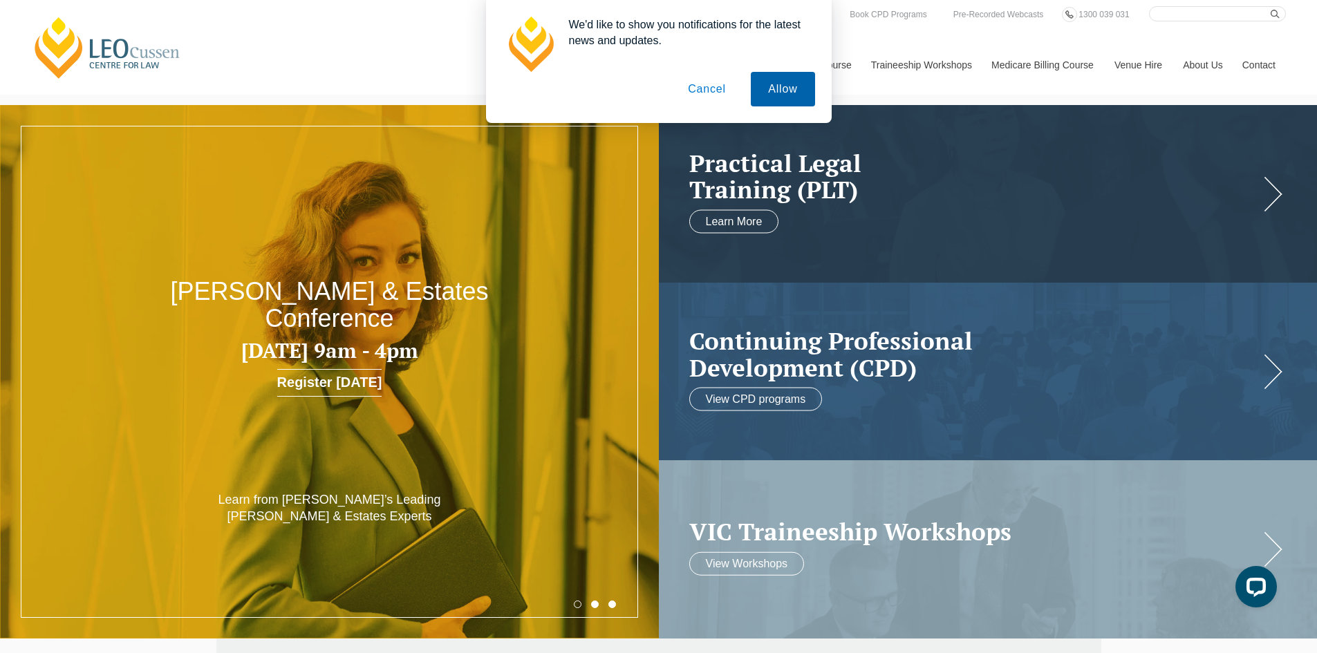
click at [773, 96] on button "Allow" at bounding box center [783, 89] width 64 height 35
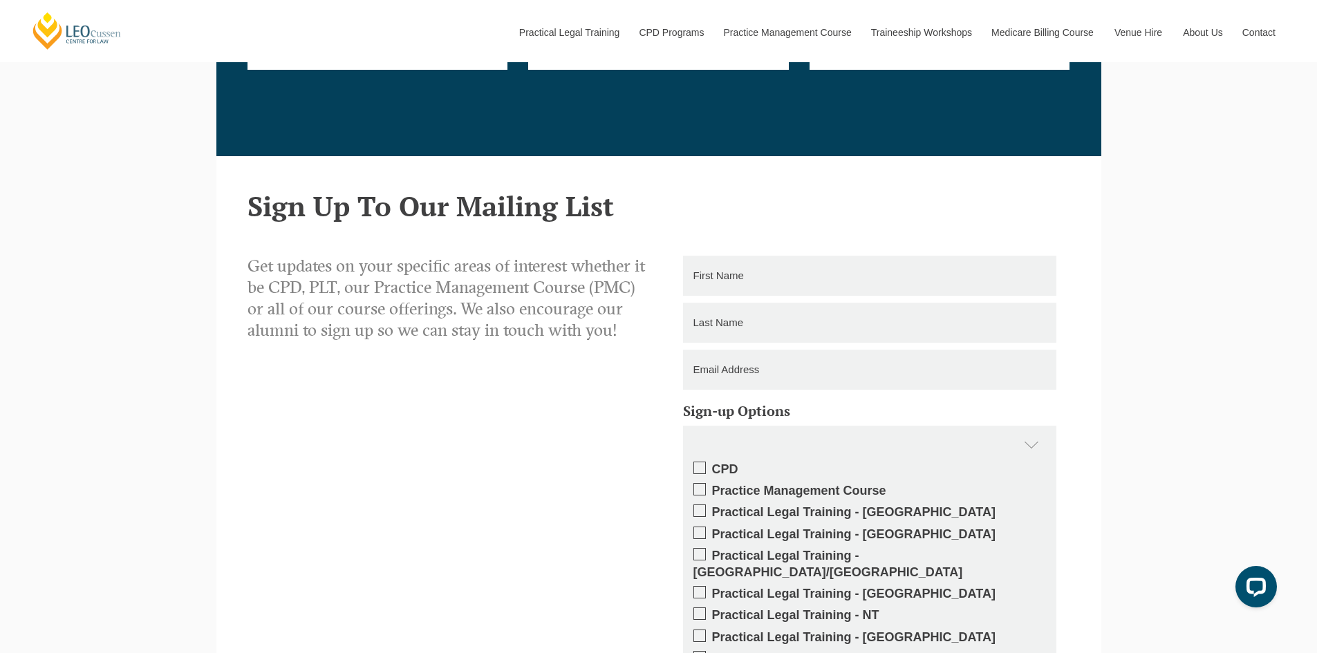
scroll to position [2350, 0]
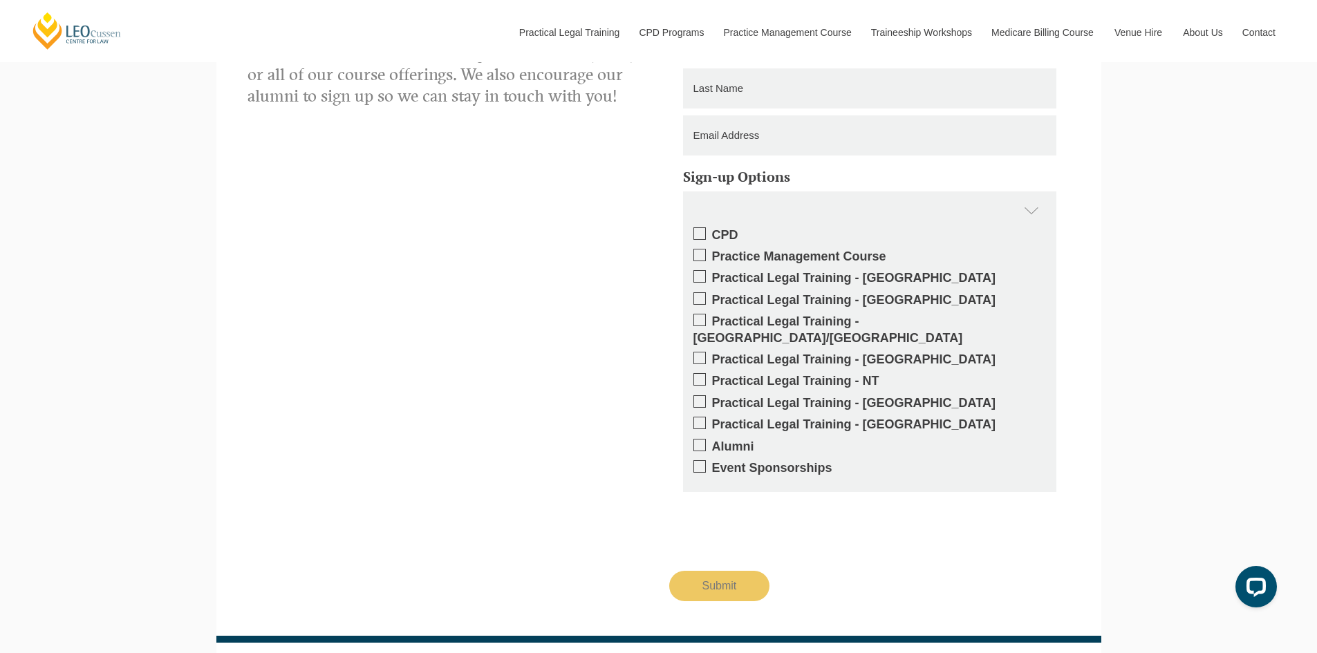
click at [753, 319] on label "Practical Legal Training - [GEOGRAPHIC_DATA]/[GEOGRAPHIC_DATA]" at bounding box center [869, 330] width 352 height 32
click at [712, 317] on input "Practical Legal Training - [GEOGRAPHIC_DATA]/[GEOGRAPHIC_DATA]" at bounding box center [712, 317] width 0 height 0
click at [753, 319] on label "Practical Legal Training - [GEOGRAPHIC_DATA]/[GEOGRAPHIC_DATA]" at bounding box center [869, 330] width 352 height 32
click at [712, 317] on input "Practical Legal Training - [GEOGRAPHIC_DATA]/[GEOGRAPHIC_DATA]" at bounding box center [712, 317] width 0 height 0
click at [754, 318] on label "Practical Legal Training - [GEOGRAPHIC_DATA]/[GEOGRAPHIC_DATA]" at bounding box center [869, 330] width 352 height 32
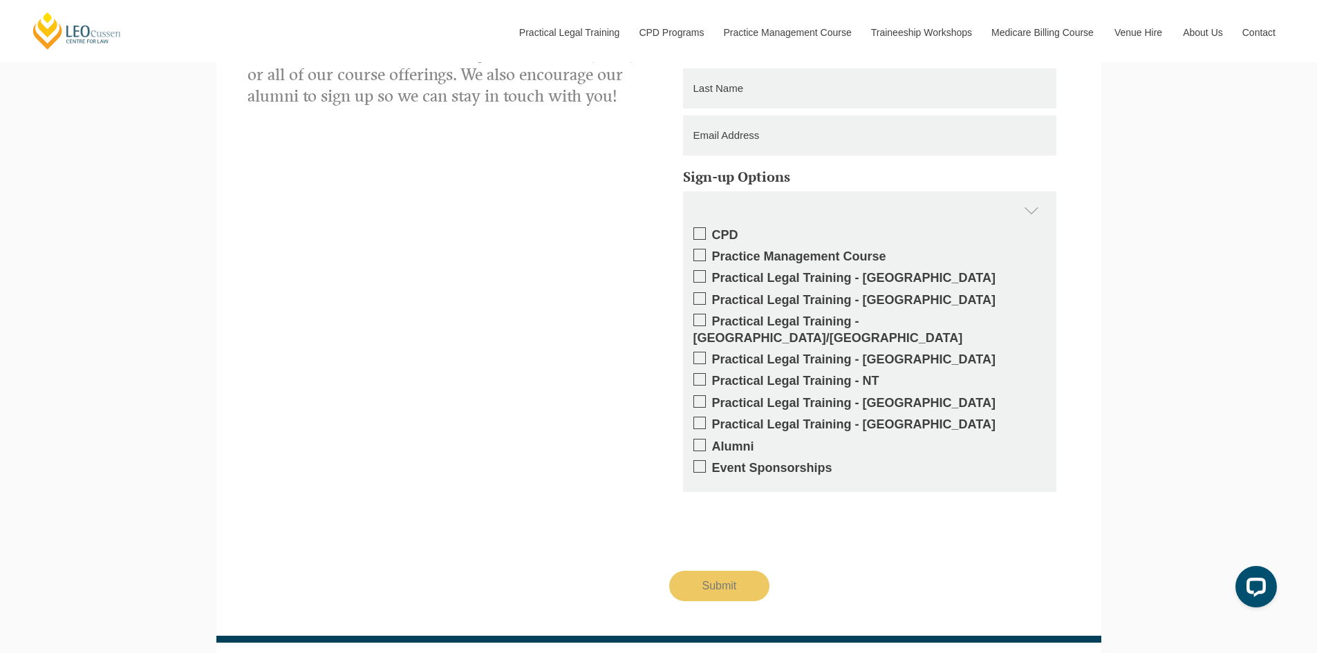
click at [712, 317] on input "Practical Legal Training - [GEOGRAPHIC_DATA]/[GEOGRAPHIC_DATA]" at bounding box center [712, 317] width 0 height 0
click at [754, 318] on label "Practical Legal Training - [GEOGRAPHIC_DATA]/[GEOGRAPHIC_DATA]" at bounding box center [869, 330] width 352 height 32
click at [712, 317] on input "Practical Legal Training - [GEOGRAPHIC_DATA]/[GEOGRAPHIC_DATA]" at bounding box center [712, 317] width 0 height 0
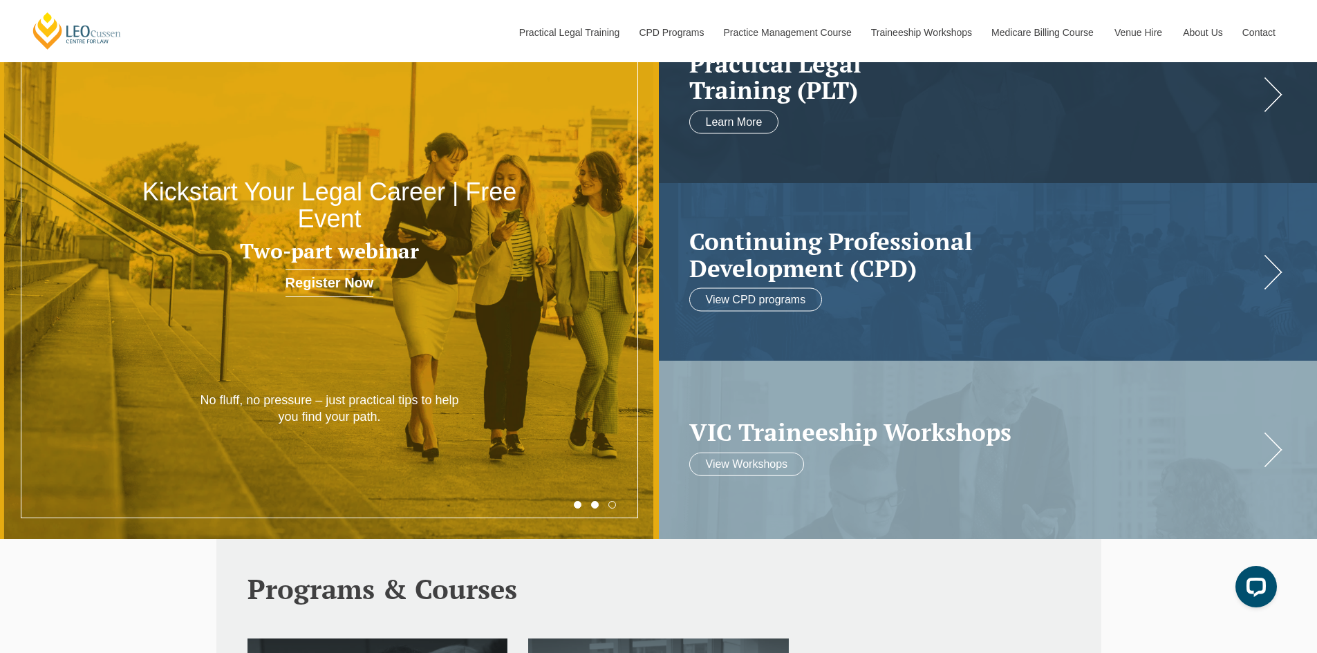
scroll to position [0, 0]
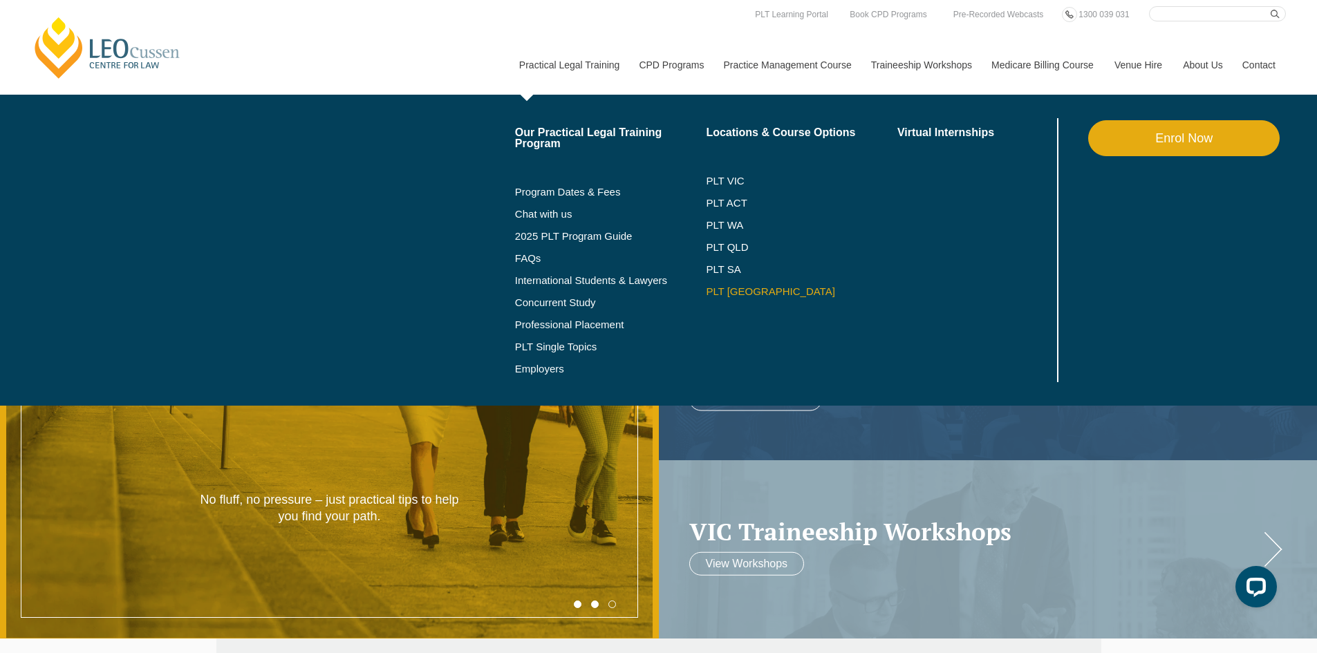
click at [746, 287] on link "PLT [GEOGRAPHIC_DATA]" at bounding box center [801, 291] width 191 height 11
